Goal: Information Seeking & Learning: Learn about a topic

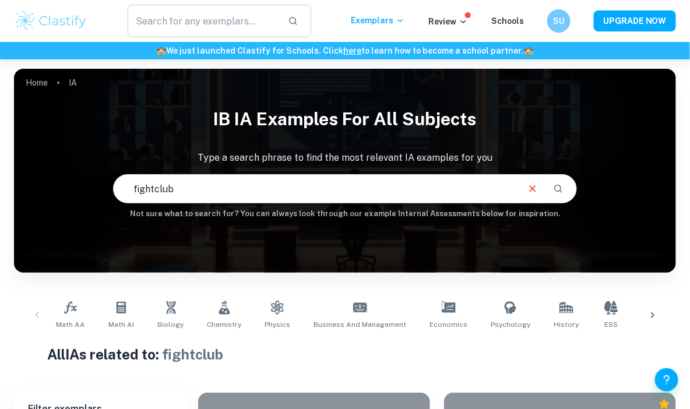
click at [187, 24] on input "text" at bounding box center [204, 21] width 152 height 33
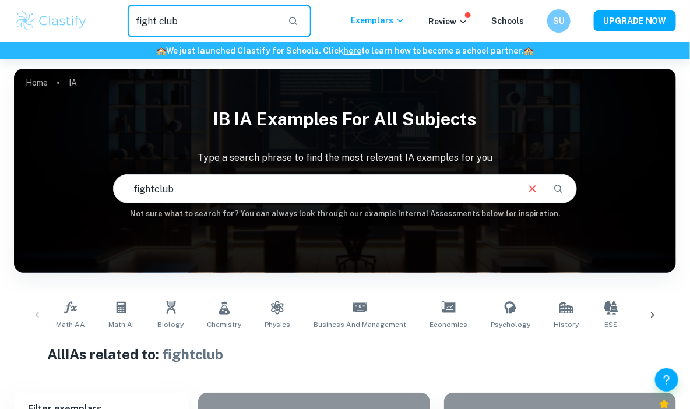
type input "fight club"
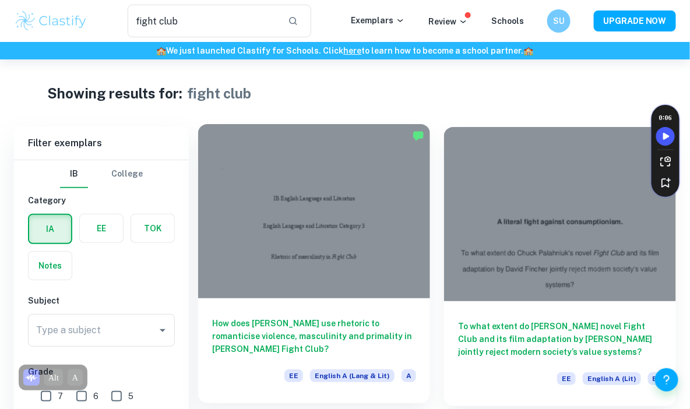
scroll to position [61, 0]
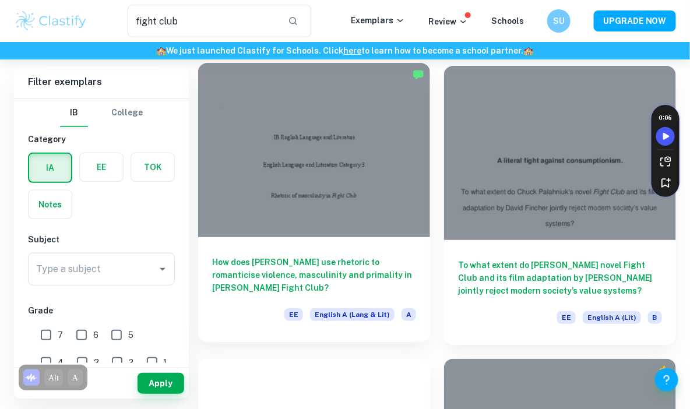
click at [371, 263] on h6 "How does [PERSON_NAME] use rhetoric to romanticise violence, masculinity and pr…" at bounding box center [314, 275] width 204 height 38
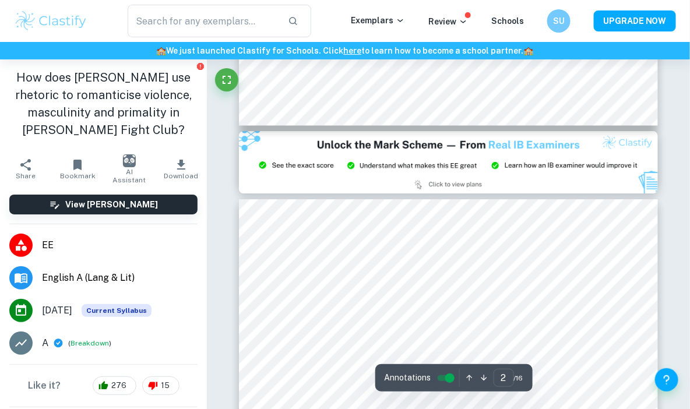
type input "3"
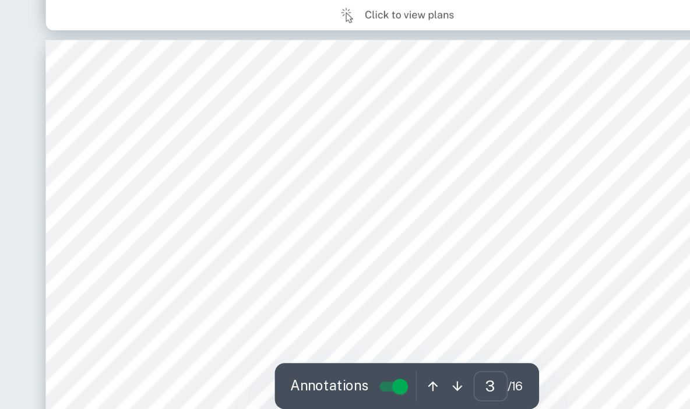
scroll to position [1131, 0]
